Goal: Information Seeking & Learning: Understand process/instructions

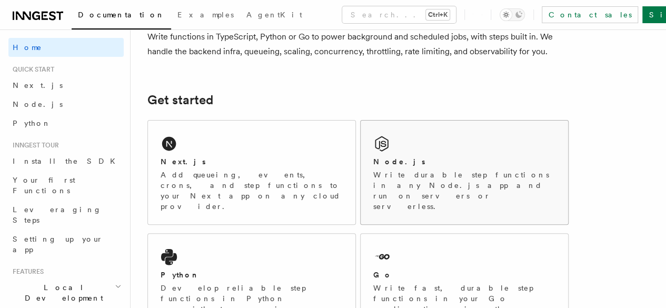
click at [424, 149] on div "Node.js Write durable step functions in any Node.js app and run on servers or s…" at bounding box center [464, 173] width 207 height 104
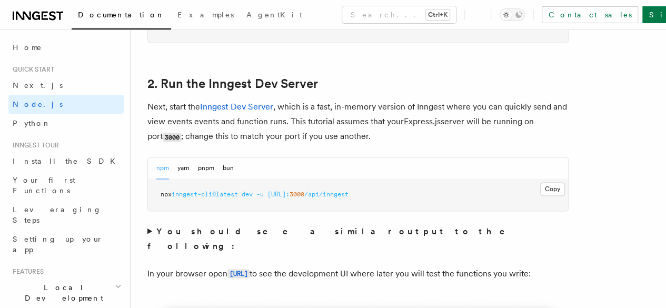
scroll to position [789, 0]
drag, startPoint x: 404, startPoint y: 204, endPoint x: 148, endPoint y: 209, distance: 256.5
click at [148, 209] on pre "npx inngest-cli@latest dev -u http://localhost: 3000 /api/inngest" at bounding box center [358, 195] width 420 height 32
copy span "npx inngest-cli@latest dev -u http://localhost: 3000 /api/inngest"
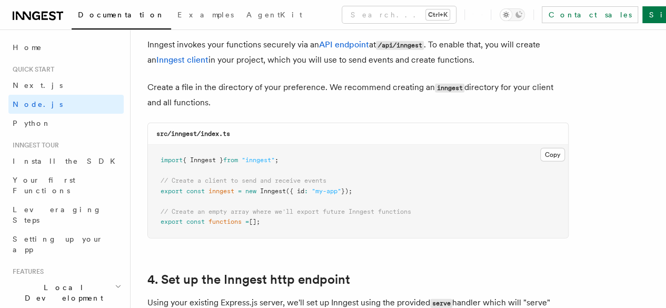
scroll to position [1371, 0]
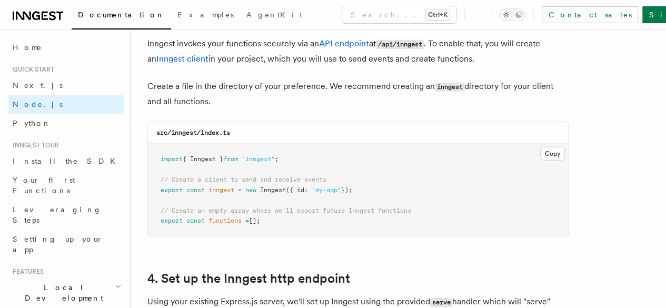
drag, startPoint x: 265, startPoint y: 209, endPoint x: 160, endPoint y: 147, distance: 121.8
click at [160, 147] on pre "import { Inngest } from "inngest" ; // Create a client to send and receive even…" at bounding box center [358, 190] width 420 height 93
copy code "import { Inngest } from "inngest" ; // Create a client to send and receive even…"
click at [249, 90] on p "Create a file in the directory of your preference. We recommend creating an inn…" at bounding box center [357, 94] width 421 height 30
